Goal: Answer question/provide support: Share knowledge or assist other users

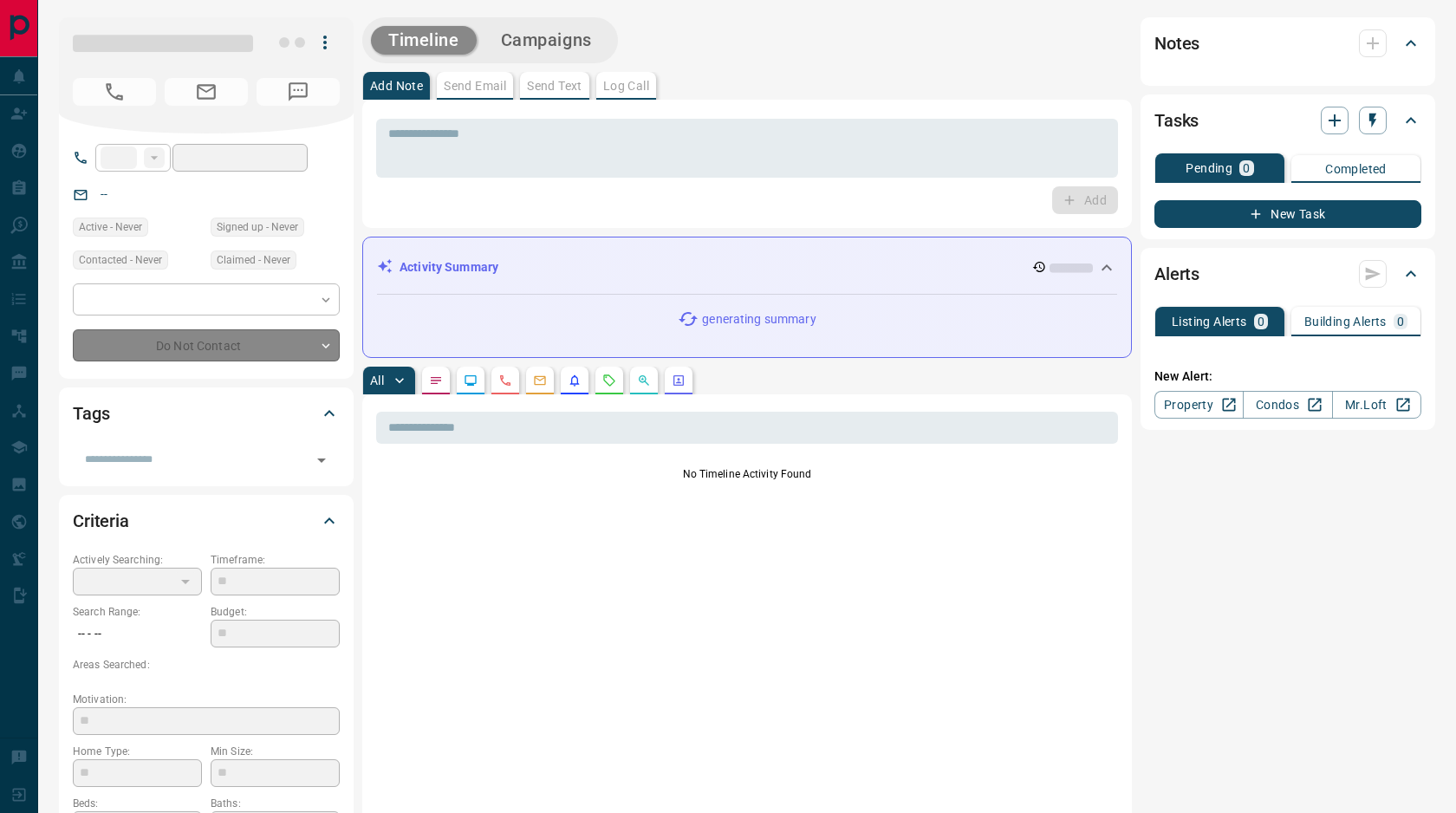
type input "**"
type input "**********"
type input "*"
type input "*******"
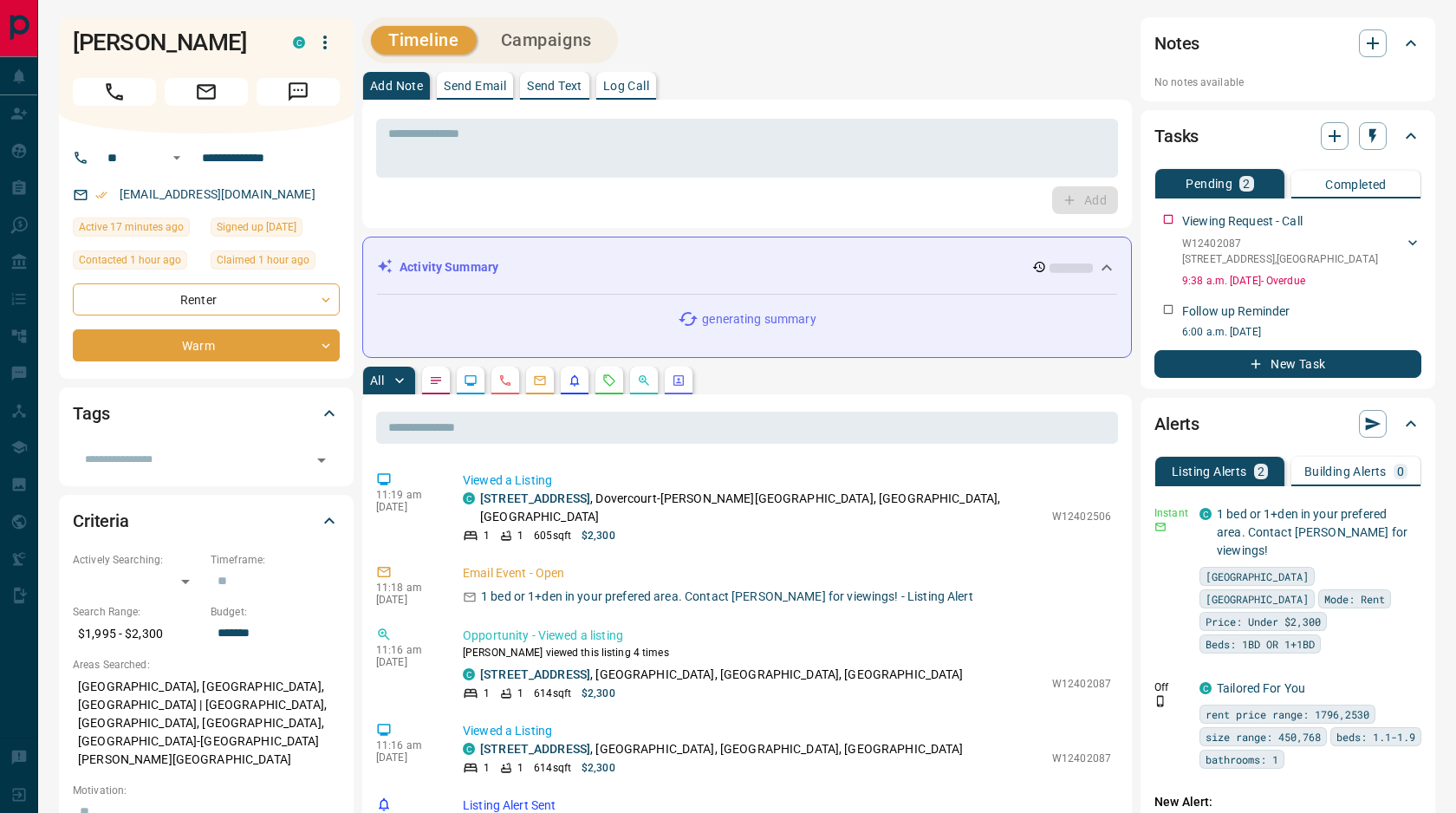
click at [609, 383] on icon "Requests" at bounding box center [608, 380] width 13 height 13
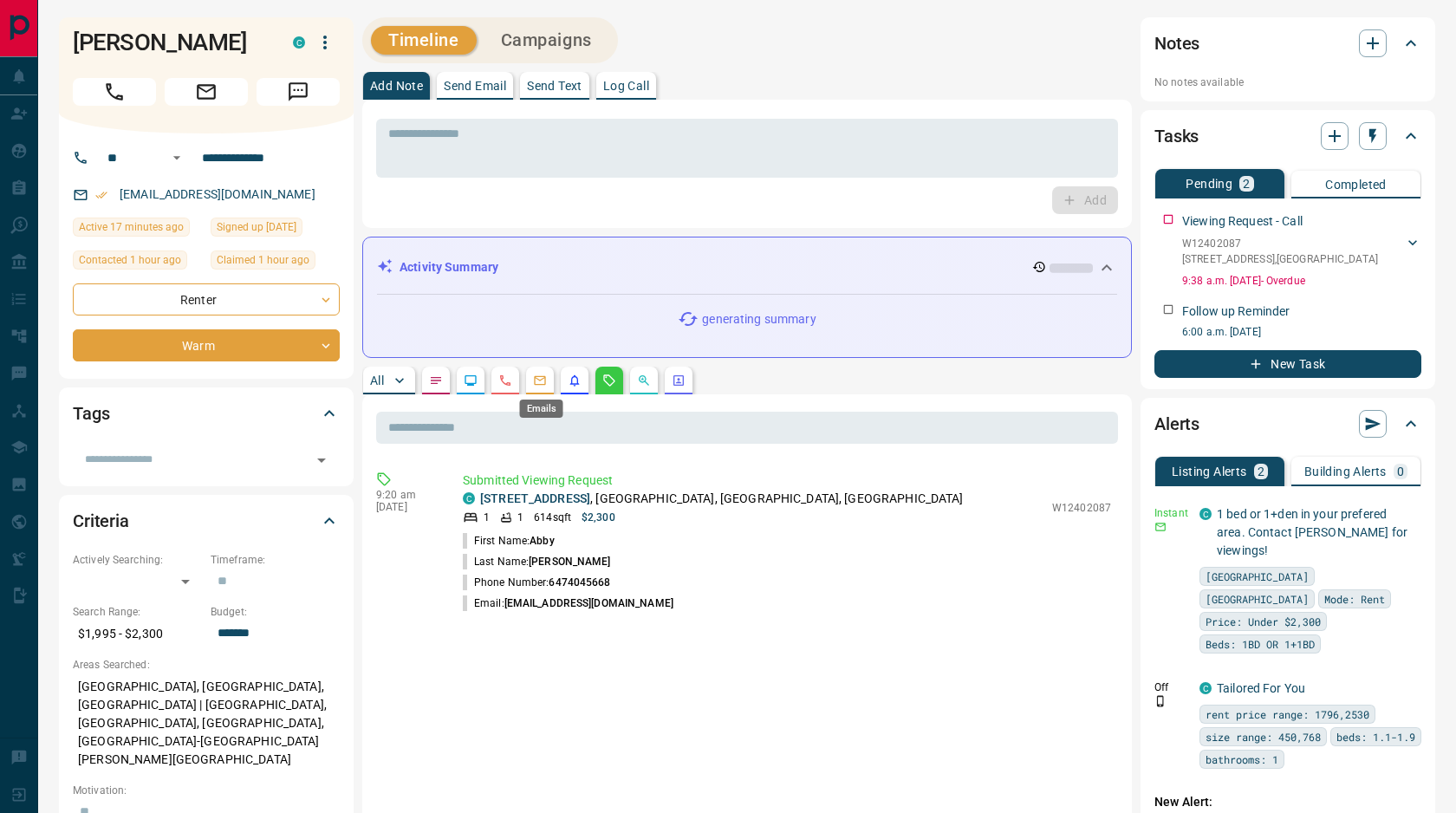
click at [531, 374] on button "button" at bounding box center [539, 380] width 28 height 28
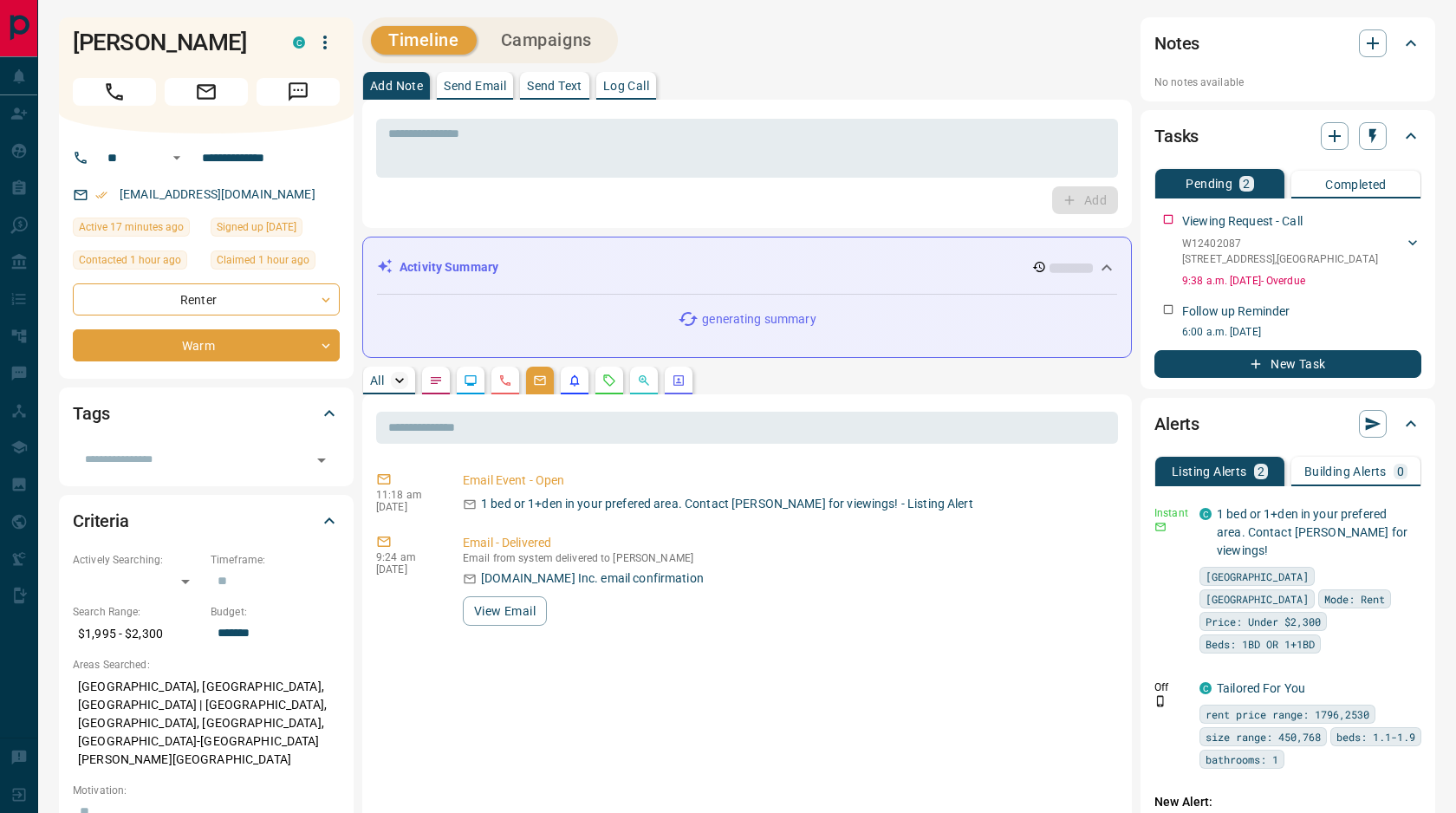
click at [404, 376] on div "Timeline Campaigns Add Note Send Email Send Text Log Call * ​ Add Activity Summ…" at bounding box center [747, 770] width 770 height 1506
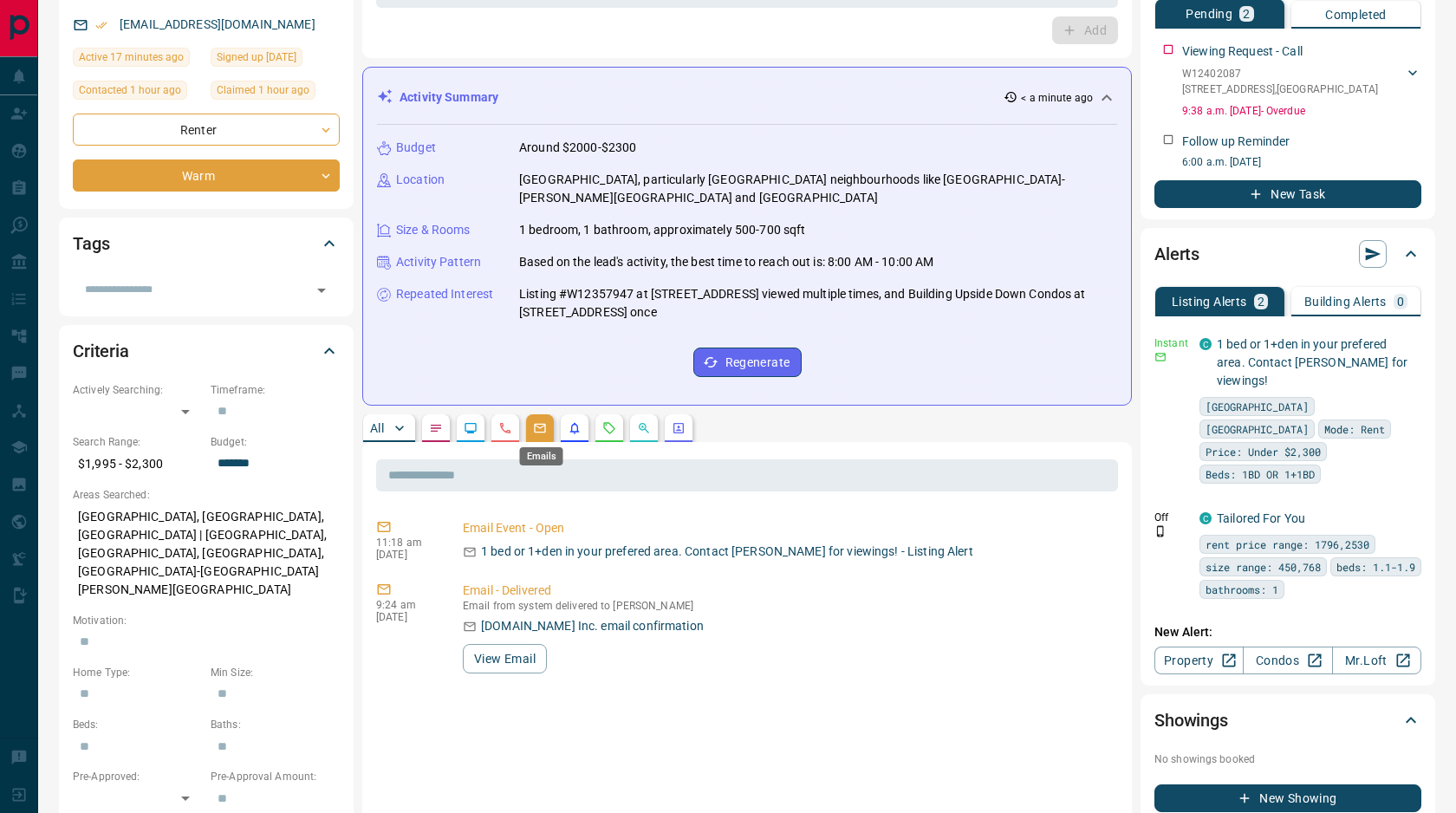
scroll to position [191, 0]
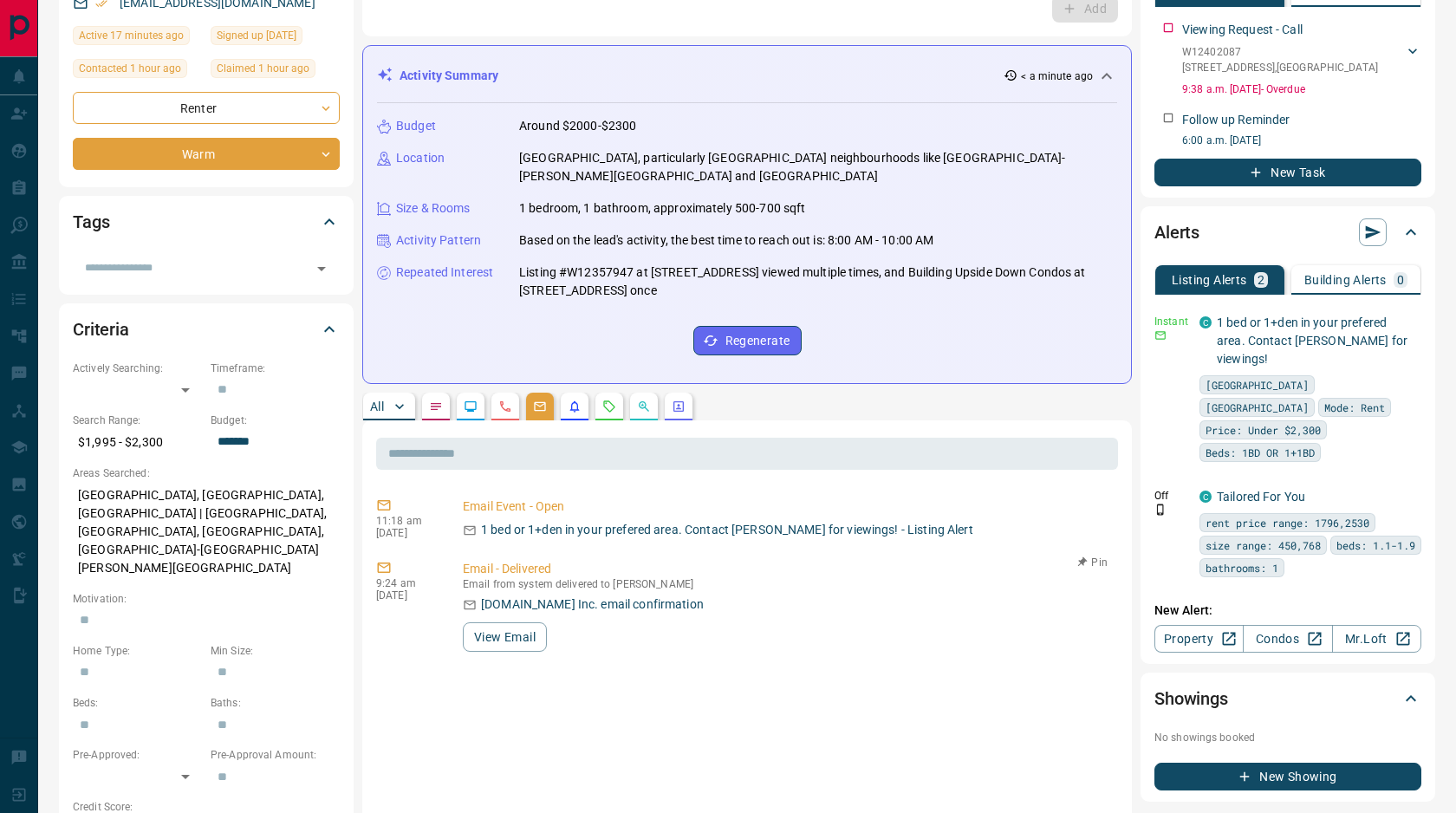
click at [513, 653] on div "9:24 am [DATE] Email - Delivered Email from system delivered to [PERSON_NAME] […" at bounding box center [748, 605] width 742 height 102
click at [516, 642] on button "View Email" at bounding box center [505, 637] width 84 height 30
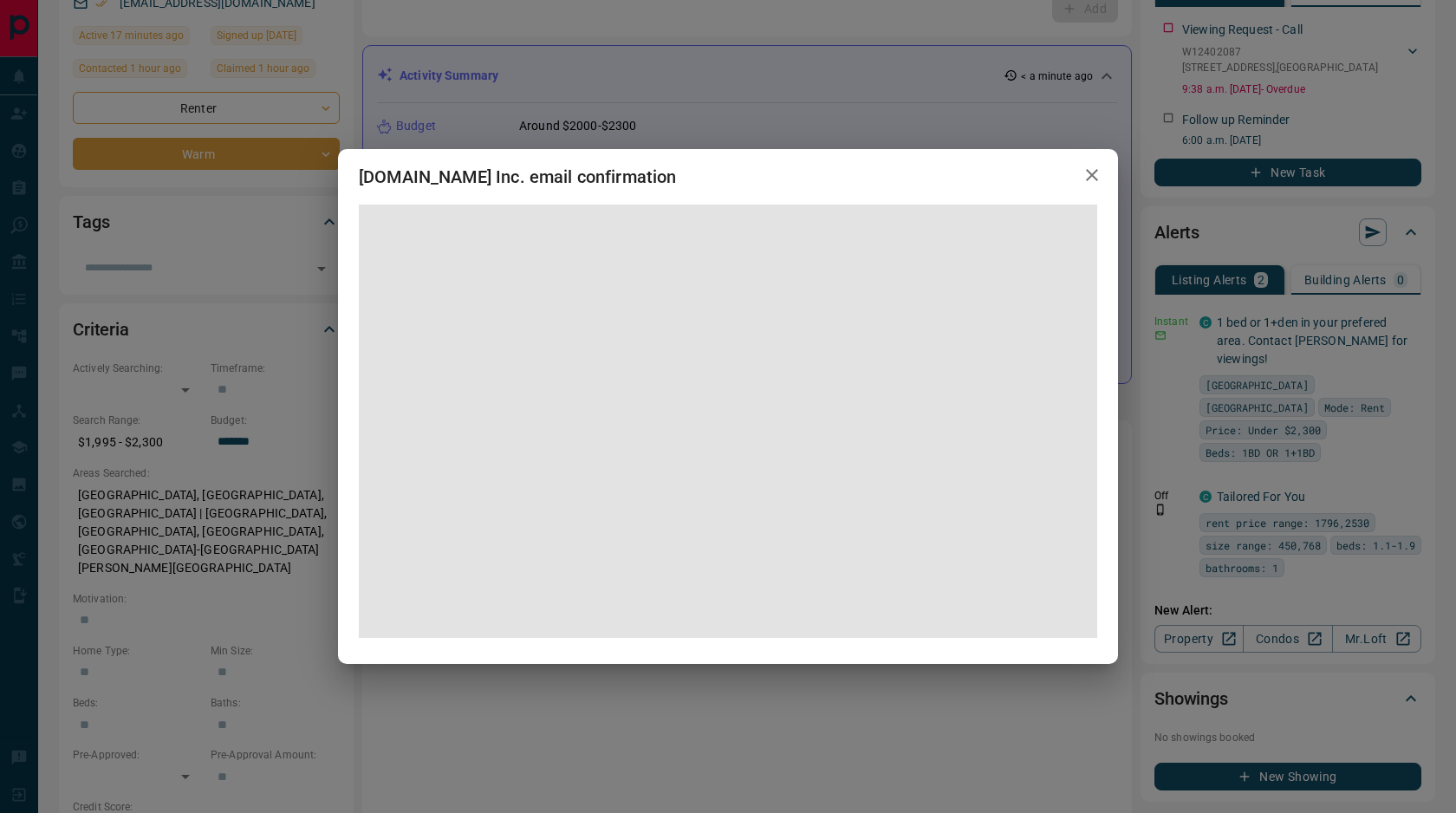
click at [1096, 179] on icon "button" at bounding box center [1093, 175] width 13 height 13
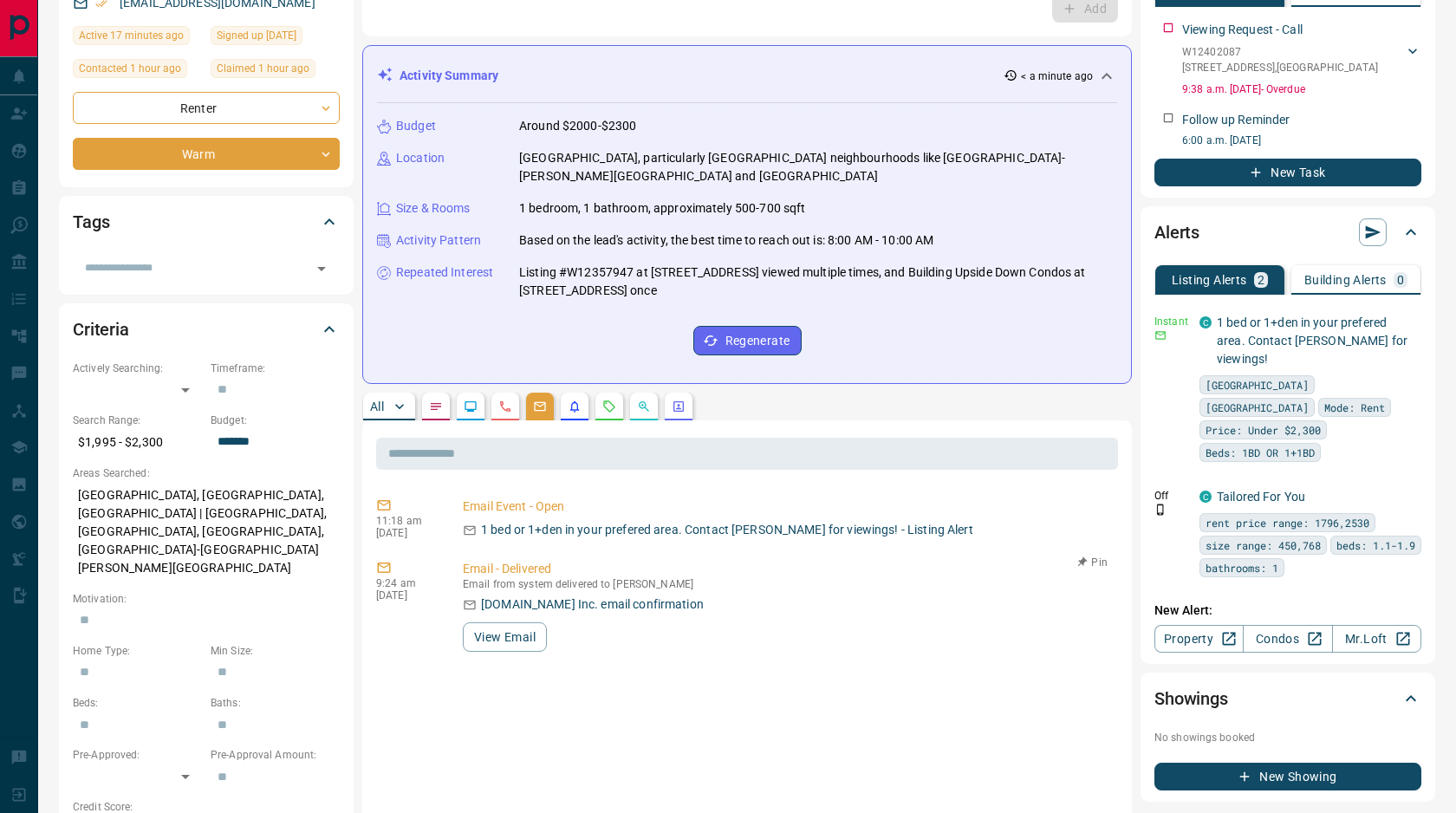
click at [546, 402] on icon "Emails" at bounding box center [540, 407] width 12 height 10
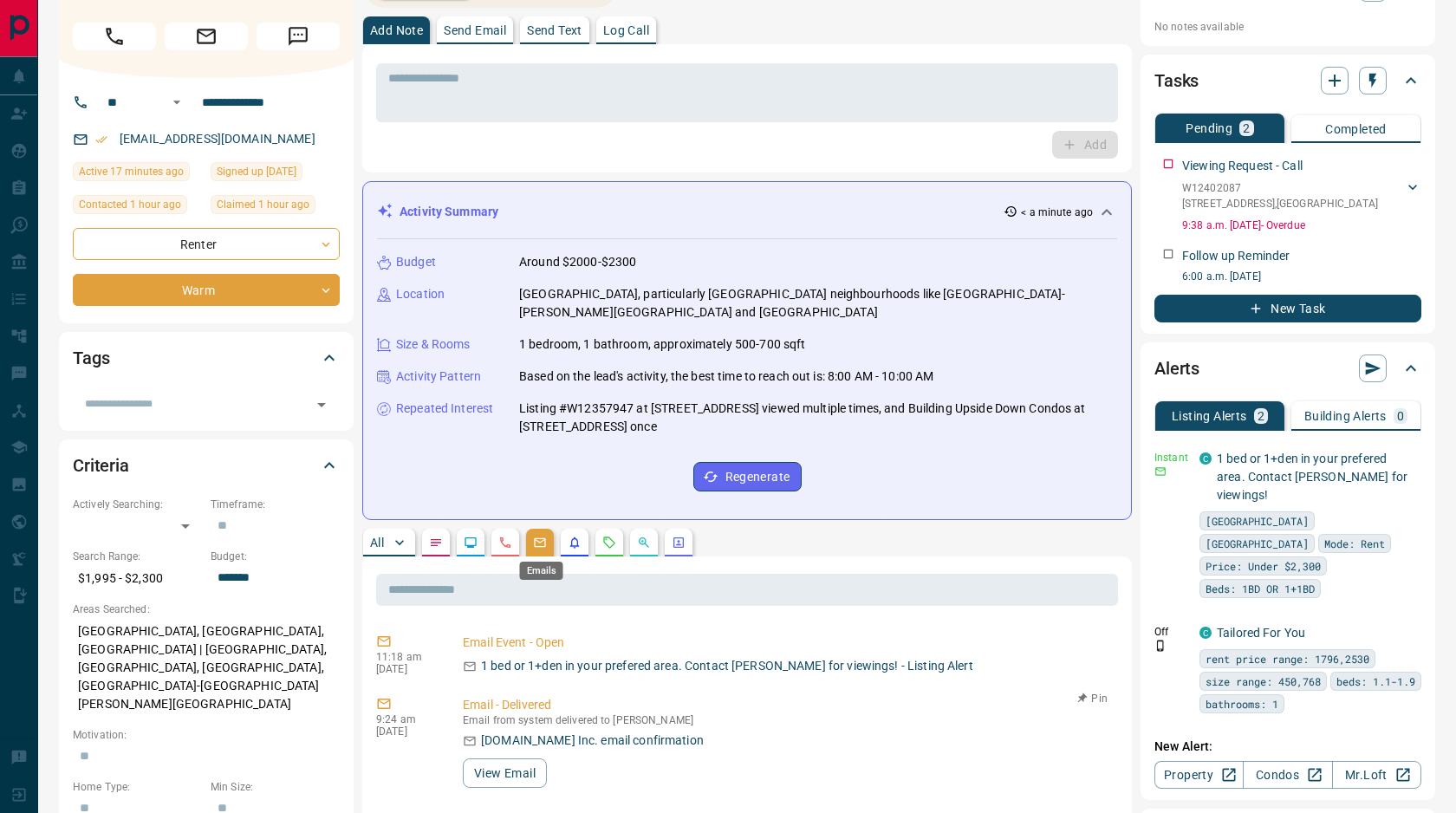
scroll to position [0, 0]
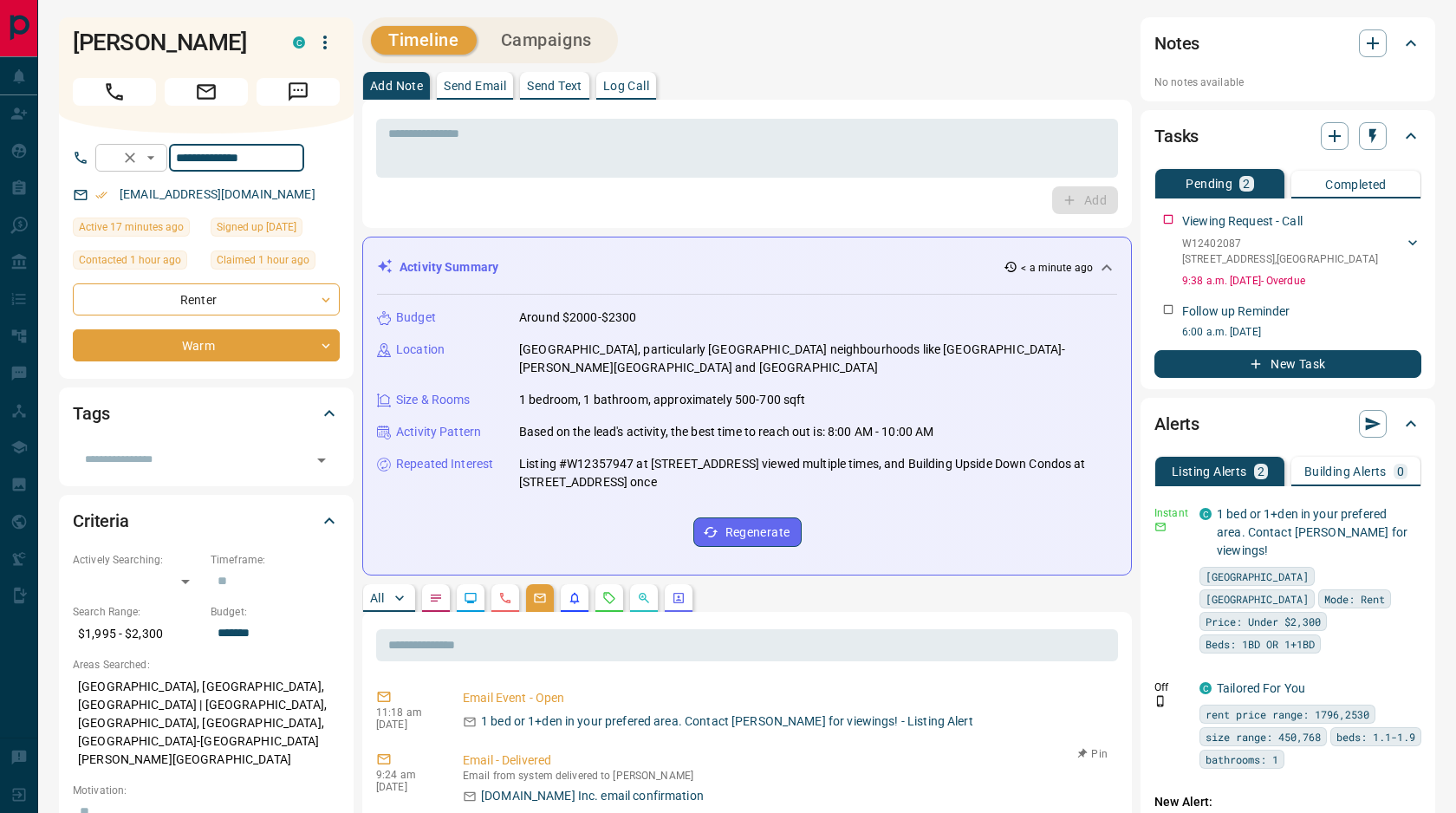
drag, startPoint x: 306, startPoint y: 160, endPoint x: 178, endPoint y: 159, distance: 128.0
click at [178, 159] on div "**********" at bounding box center [200, 157] width 209 height 28
click at [479, 85] on p "Send Email" at bounding box center [475, 86] width 62 height 13
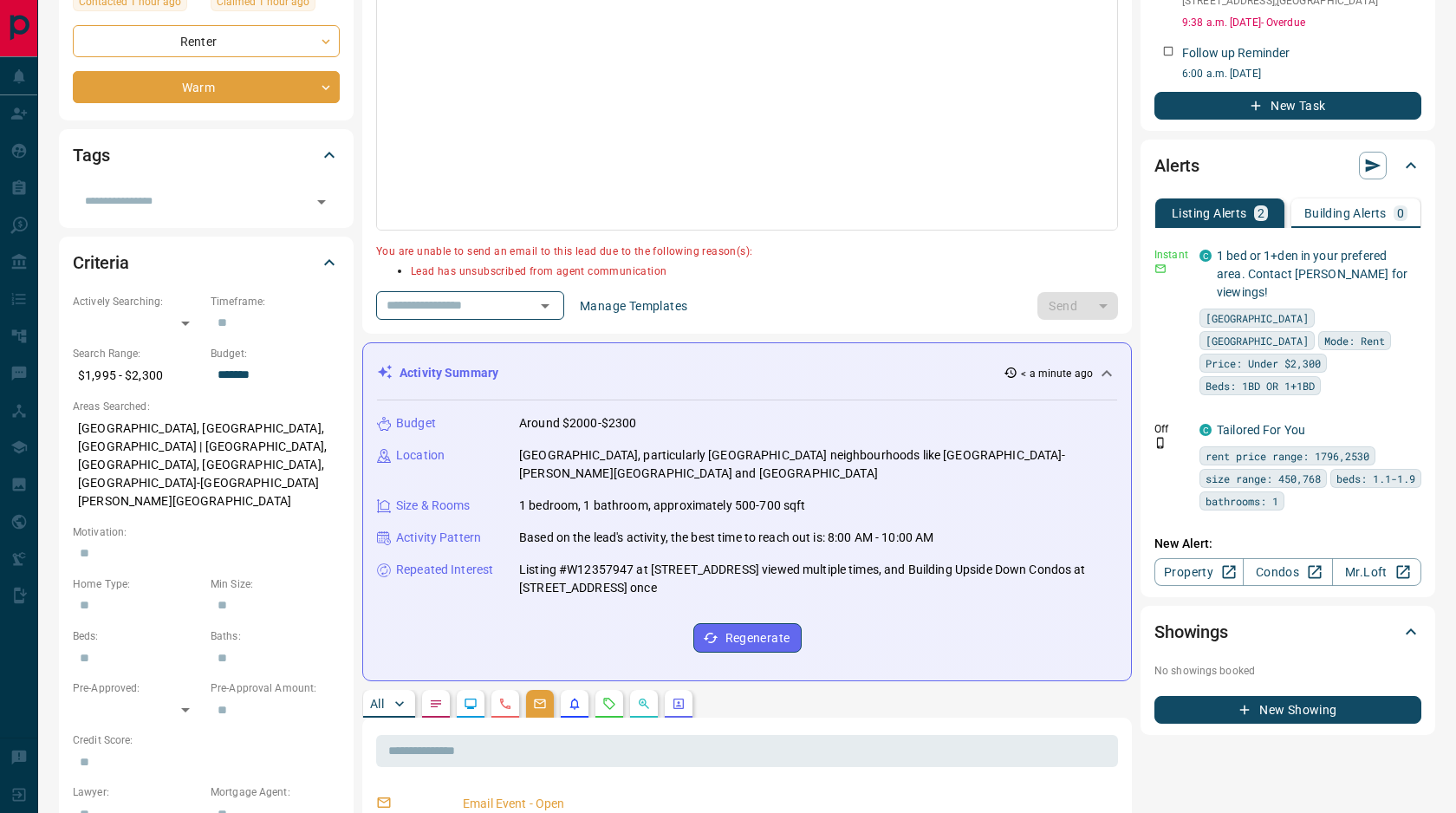
scroll to position [410, 0]
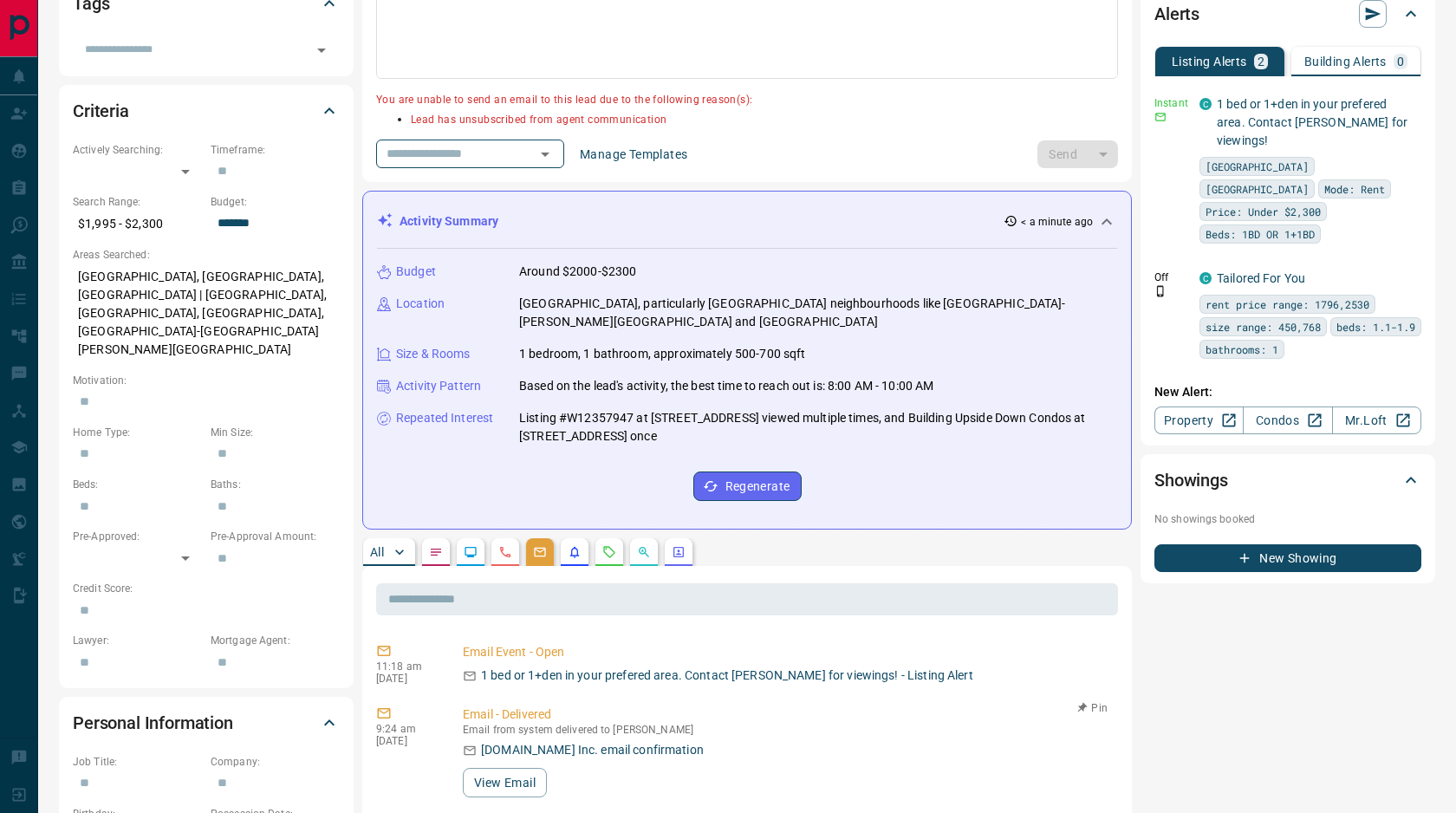
click at [502, 551] on icon "Calls" at bounding box center [506, 552] width 11 height 11
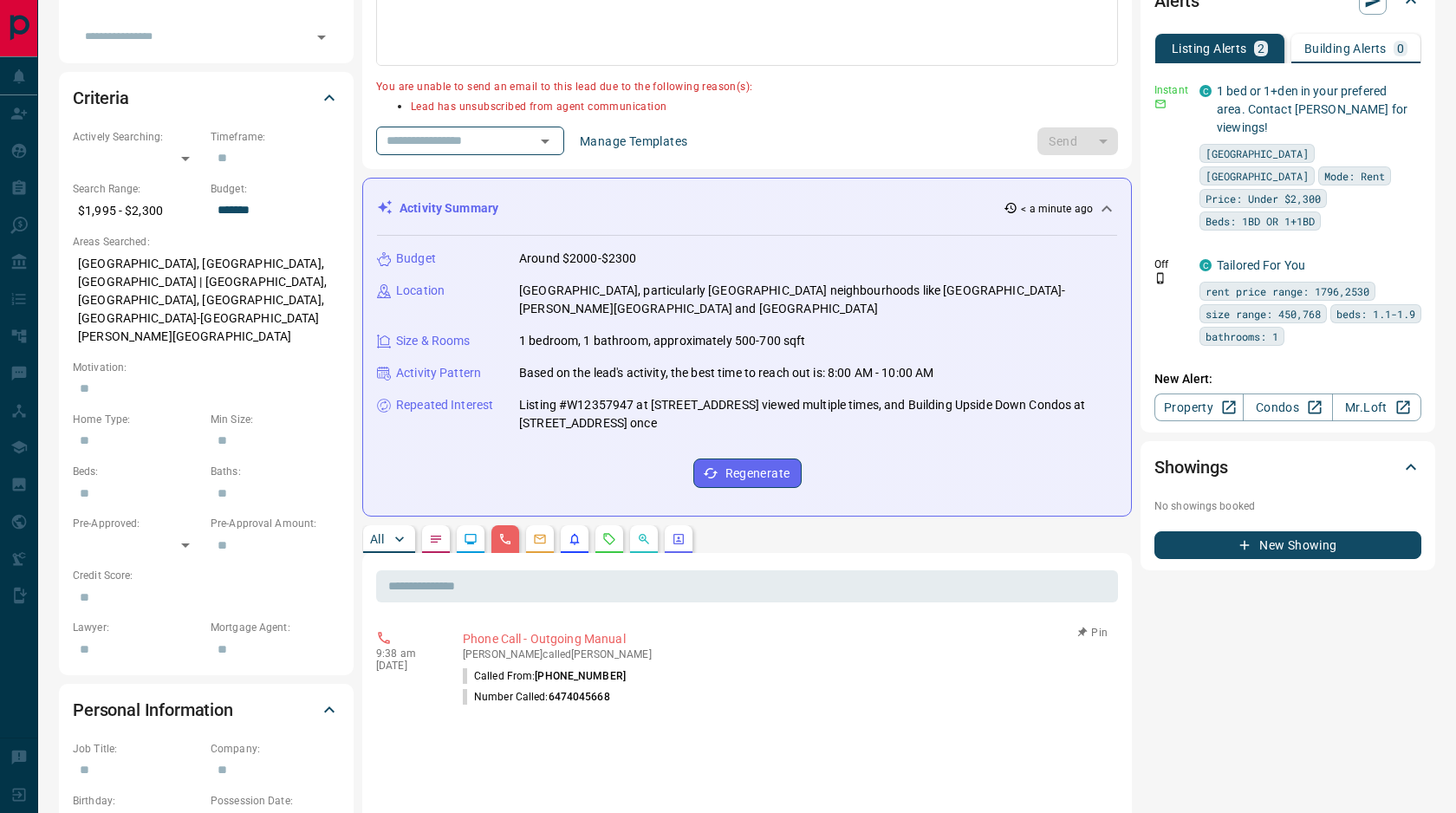
scroll to position [0, 0]
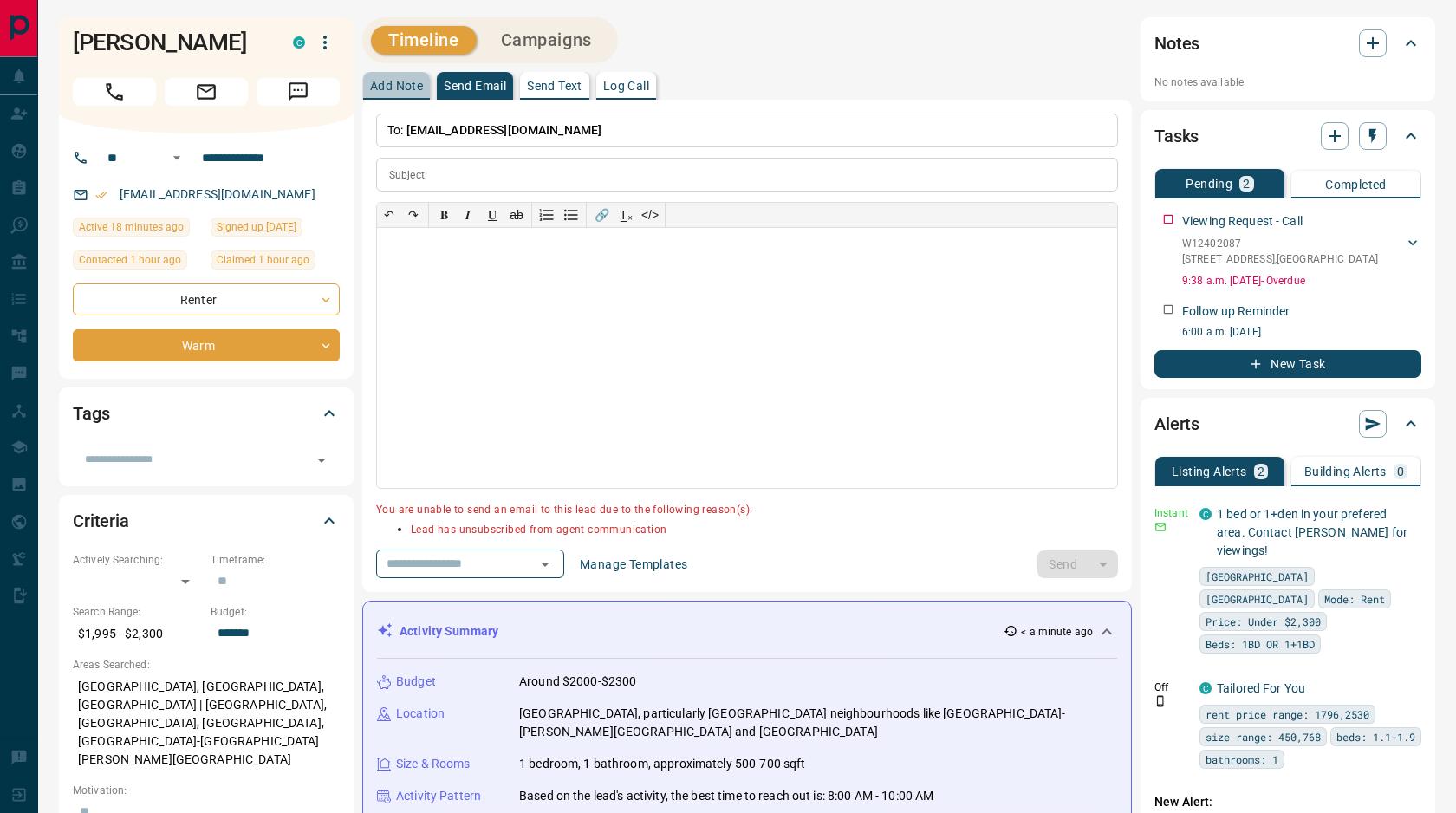
click at [396, 84] on p "Add Note" at bounding box center [396, 86] width 53 height 13
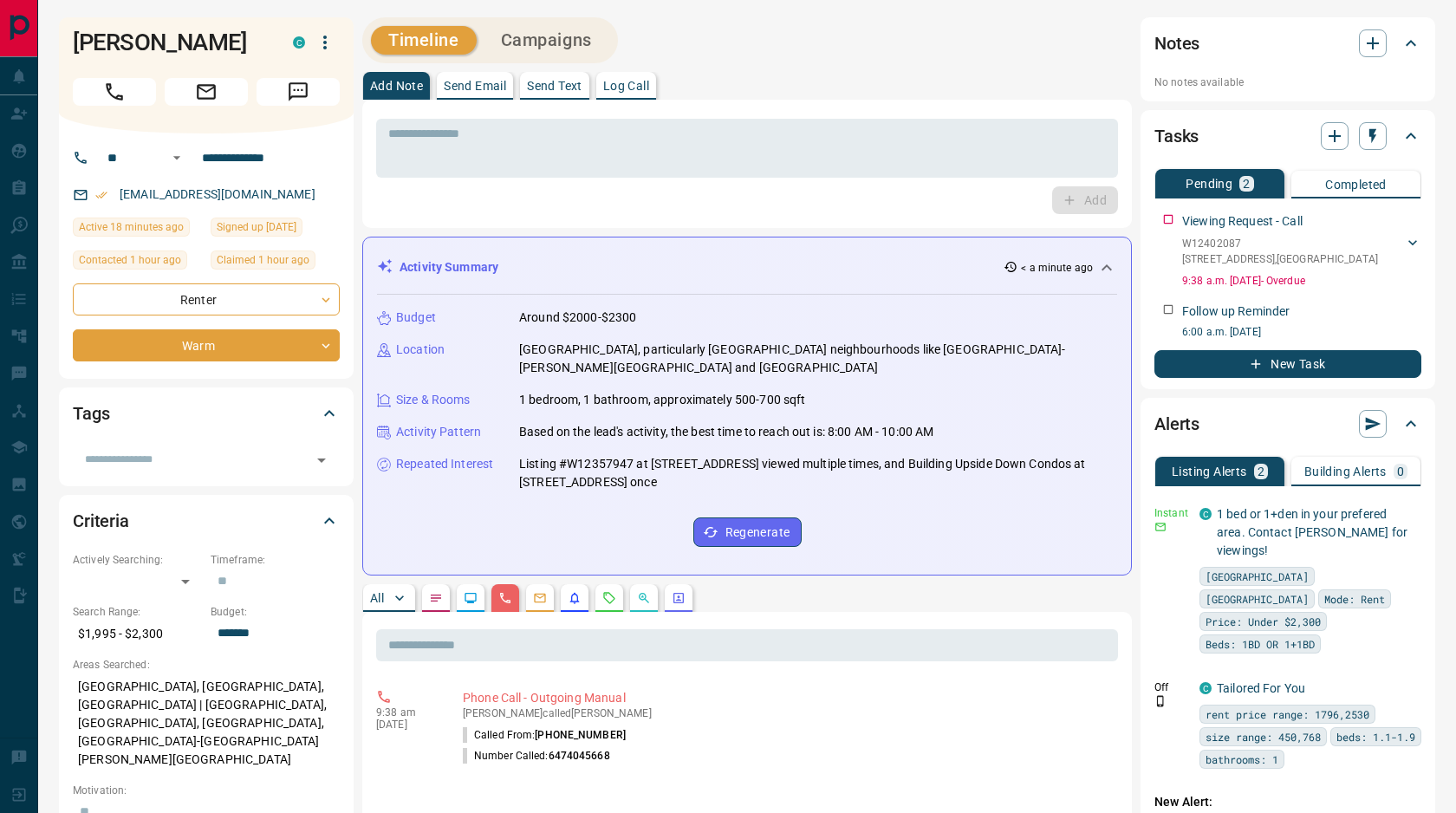
click at [373, 610] on button "All" at bounding box center [389, 597] width 52 height 28
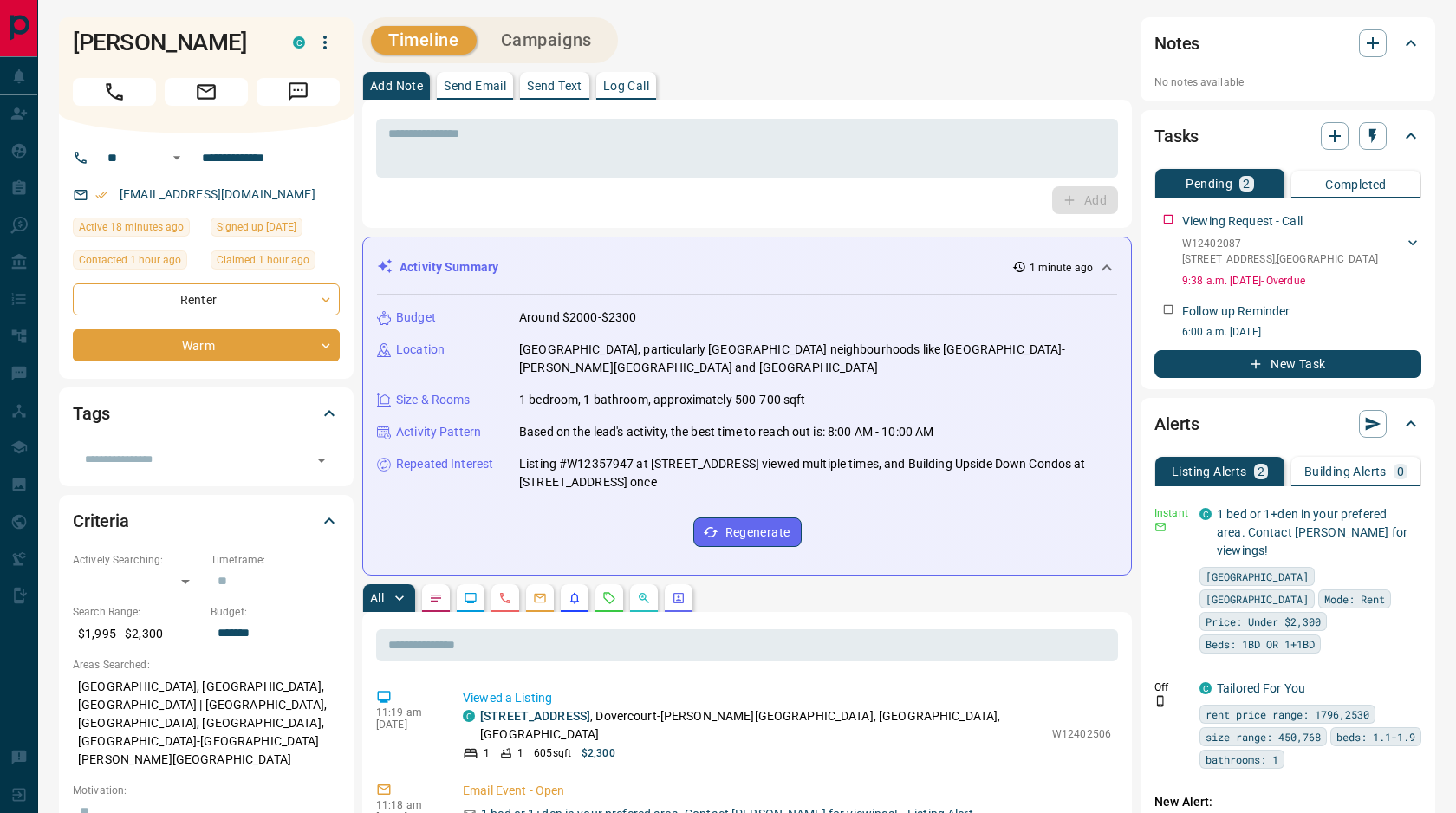
click at [464, 82] on p "Send Email" at bounding box center [475, 86] width 62 height 13
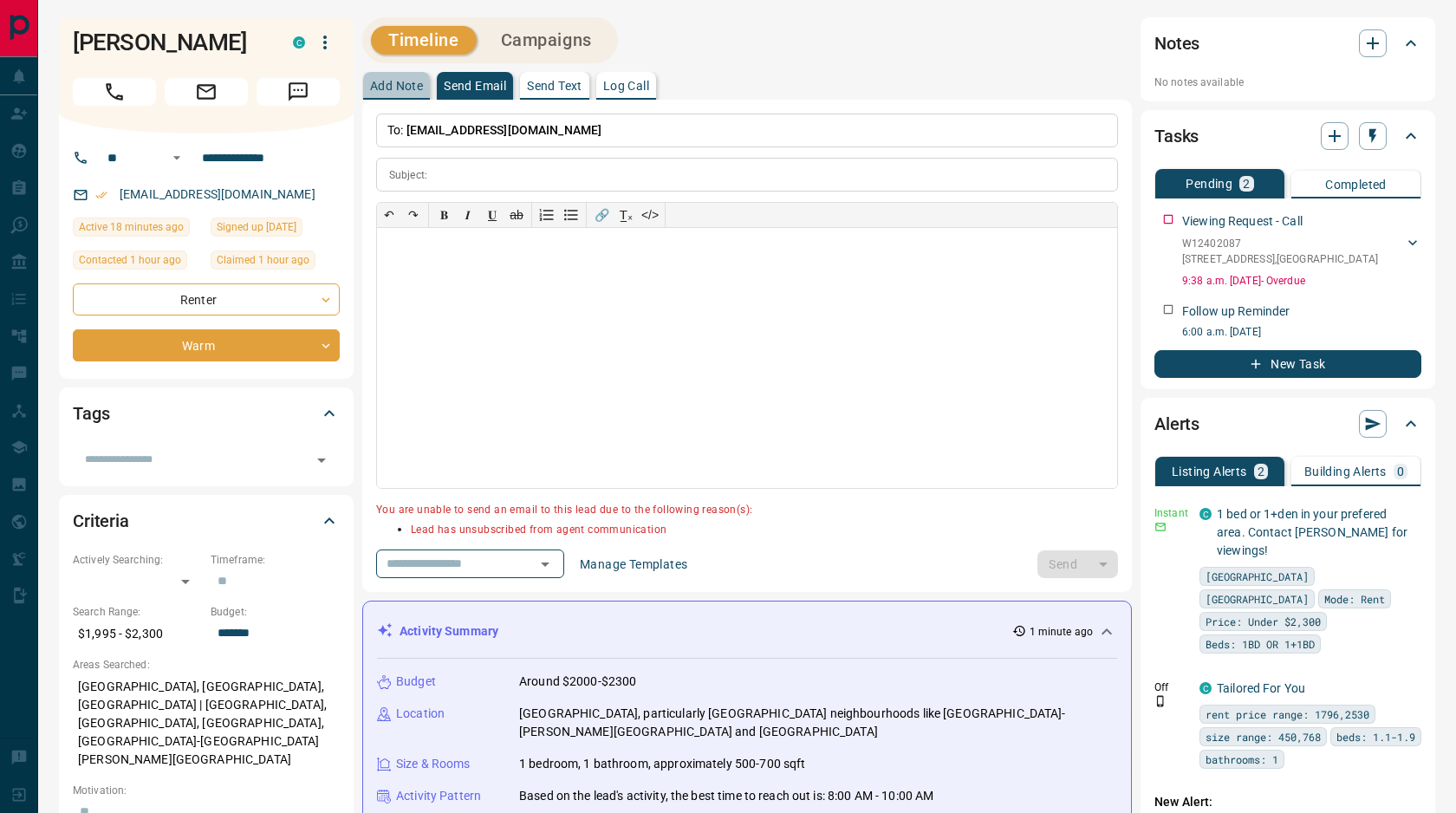
click at [410, 90] on p "Add Note" at bounding box center [396, 86] width 53 height 13
